Goal: Task Accomplishment & Management: Use online tool/utility

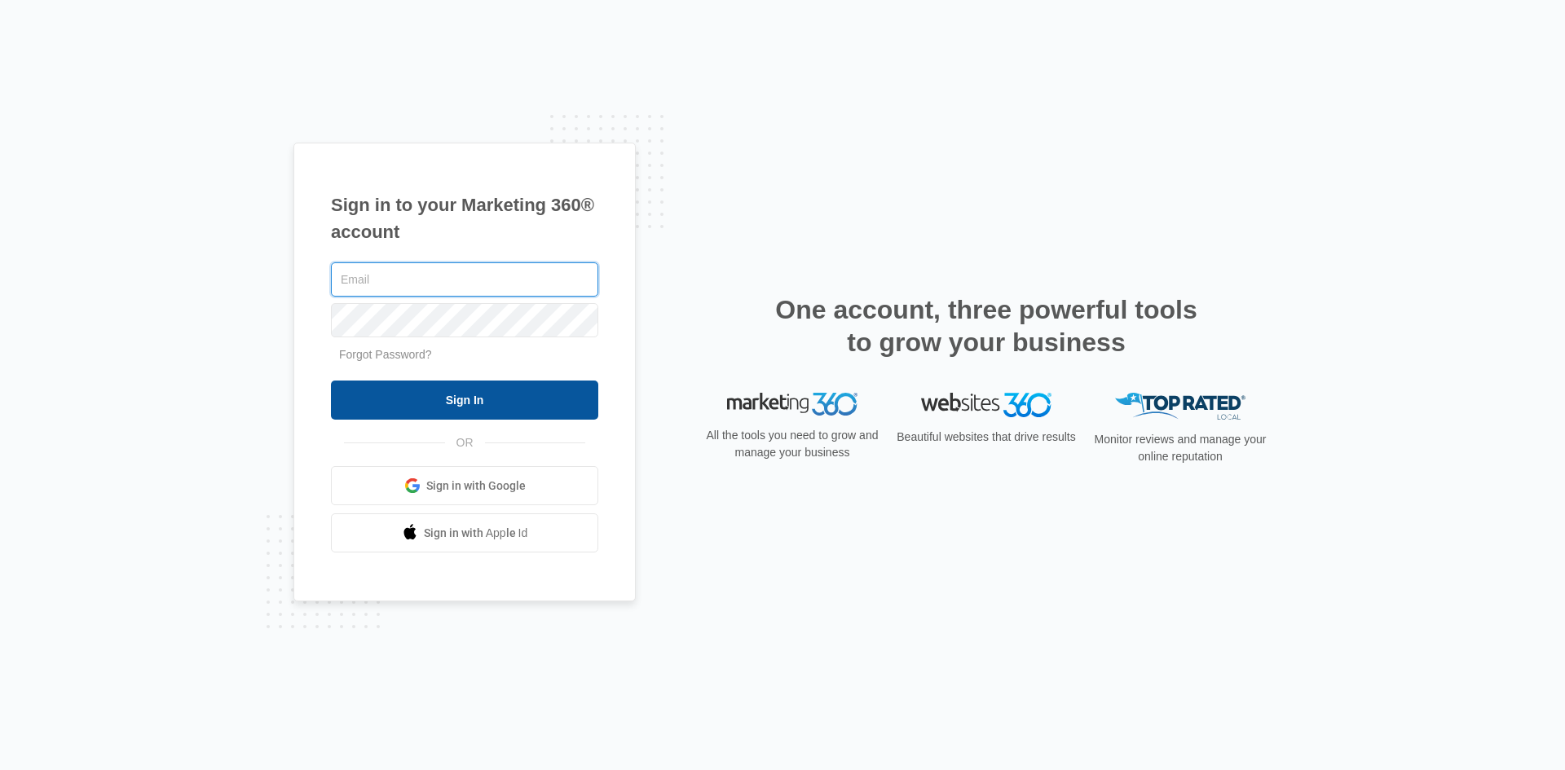
type input "kristy.brannon@ccrola.com"
click at [466, 399] on input "Sign In" at bounding box center [464, 400] width 267 height 39
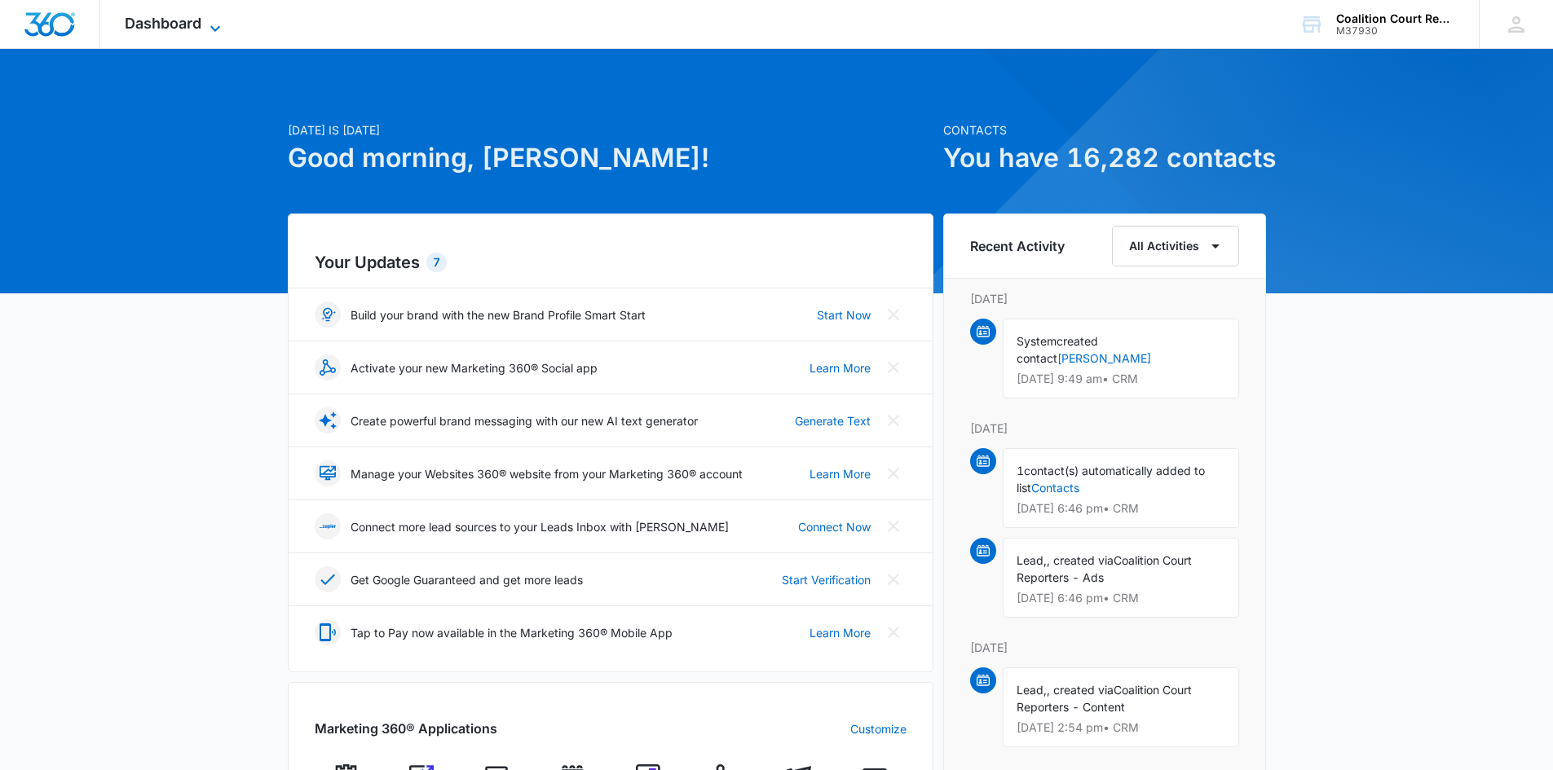
click at [218, 23] on icon at bounding box center [215, 29] width 20 height 20
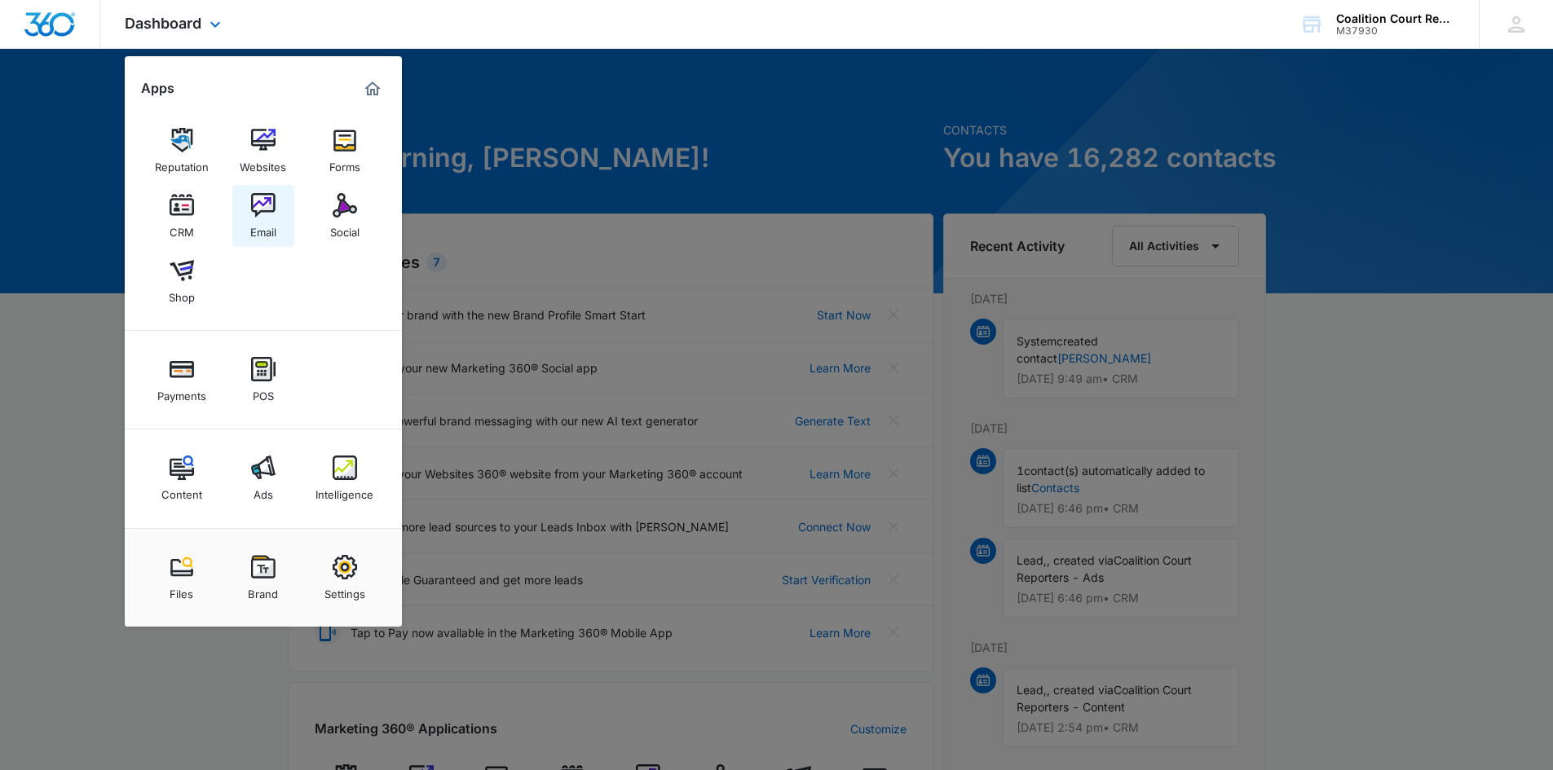
click at [262, 201] on img at bounding box center [263, 205] width 24 height 24
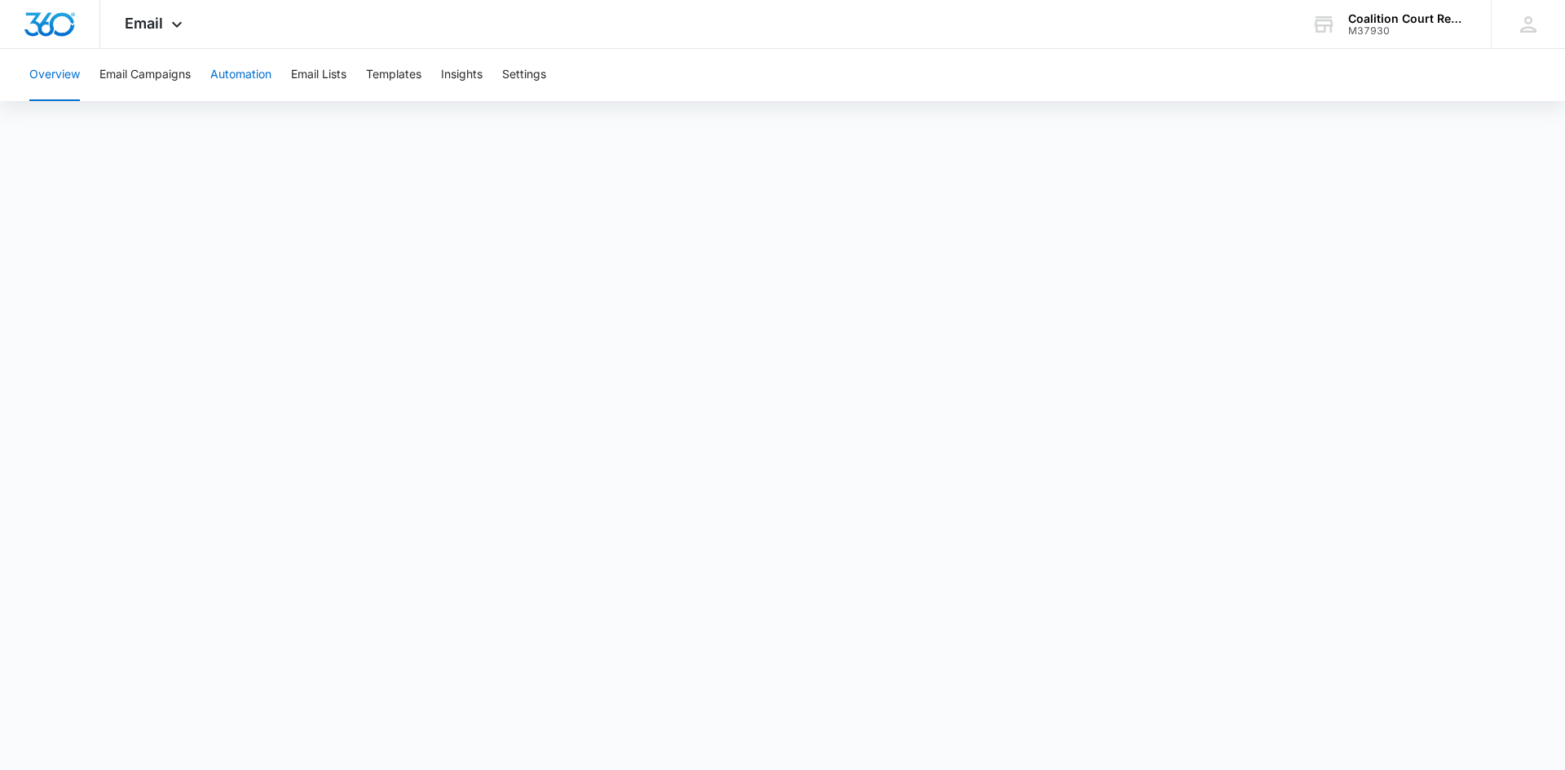
click at [247, 80] on button "Automation" at bounding box center [240, 75] width 61 height 52
